Goal: Task Accomplishment & Management: Manage account settings

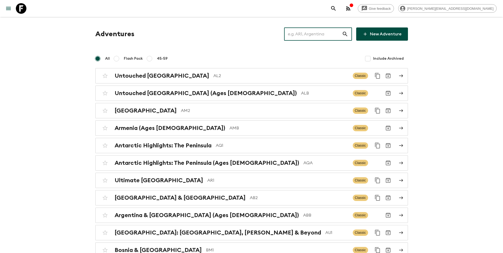
click at [321, 32] on input "text" at bounding box center [313, 34] width 58 height 15
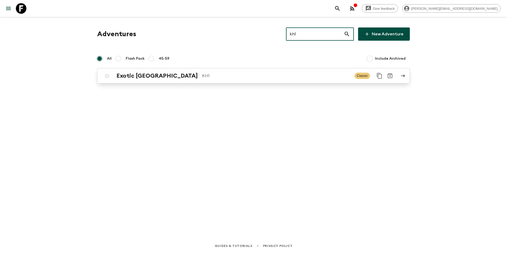
type input "kh1"
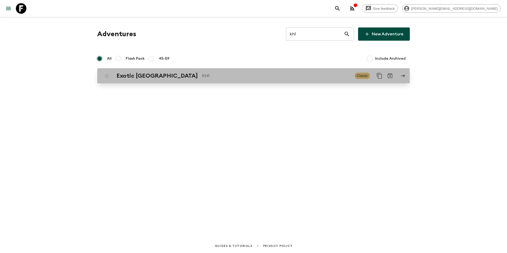
click at [202, 81] on div "Exotic [GEOGRAPHIC_DATA] KH1 Classic" at bounding box center [243, 75] width 283 height 11
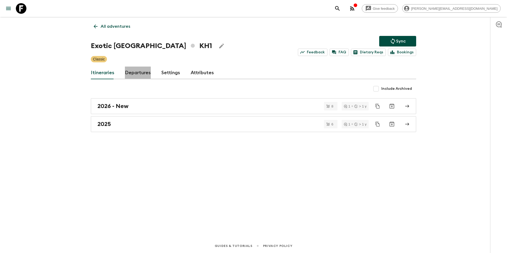
click at [130, 75] on link "Departures" at bounding box center [138, 73] width 26 height 13
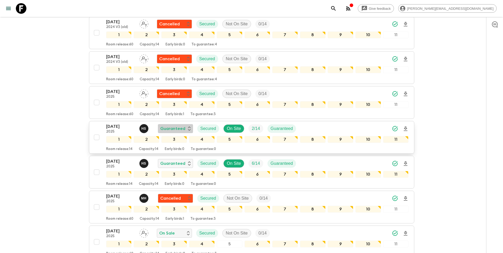
click at [185, 128] on div "Guaranteed" at bounding box center [175, 128] width 30 height 6
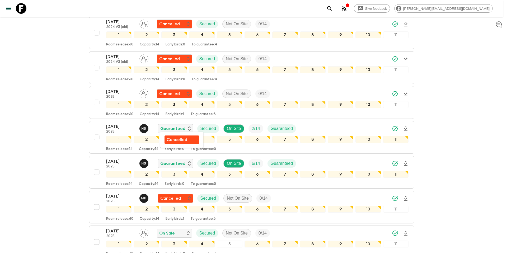
click at [184, 141] on p "Cancelled" at bounding box center [177, 139] width 21 height 6
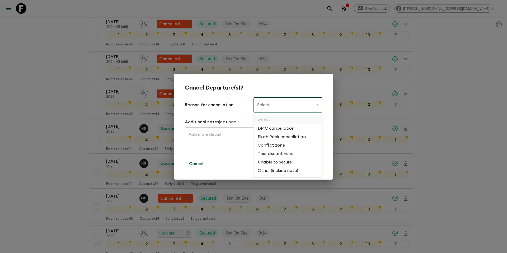
click at [301, 106] on body "Give feedback [PERSON_NAME][EMAIL_ADDRESS][DOMAIN_NAME] All adventures Exotic […" at bounding box center [253, 119] width 507 height 1001
click at [286, 135] on li "Flash Pack cancellation" at bounding box center [287, 137] width 69 height 8
type input "FLASHPACK_CANCELLATION"
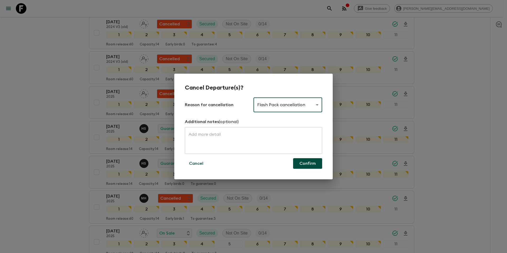
click at [311, 166] on button "Confirm" at bounding box center [307, 163] width 29 height 11
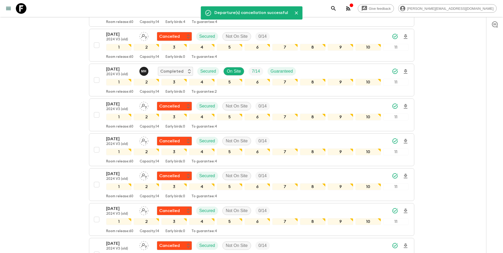
scroll to position [0, 0]
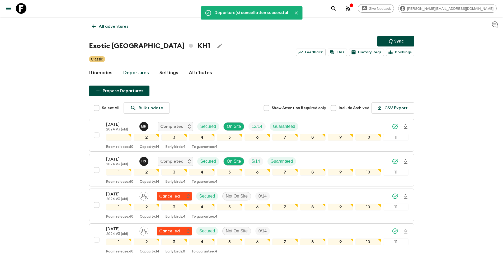
click at [405, 44] on button "Sync" at bounding box center [395, 41] width 37 height 11
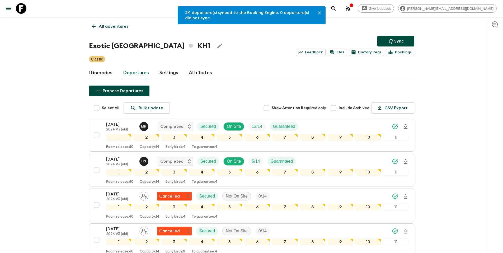
click at [119, 26] on p "All adventures" at bounding box center [114, 26] width 30 height 6
